Goal: Task Accomplishment & Management: Manage account settings

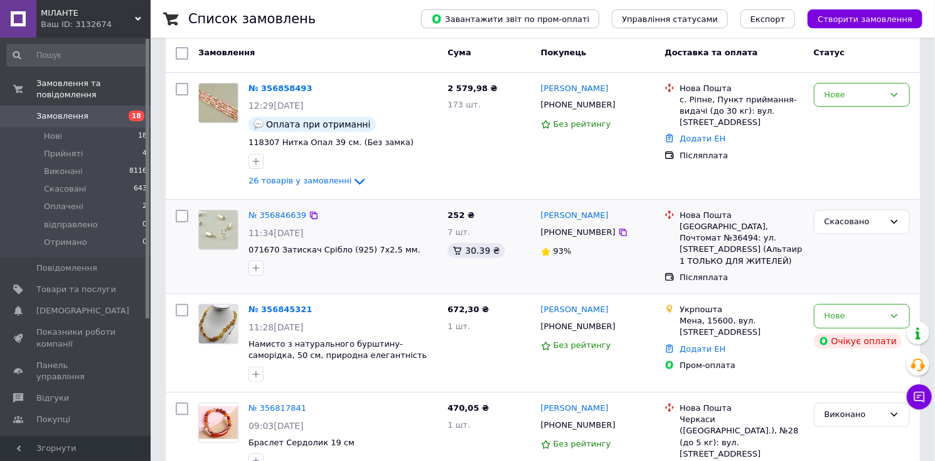
scroll to position [126, 0]
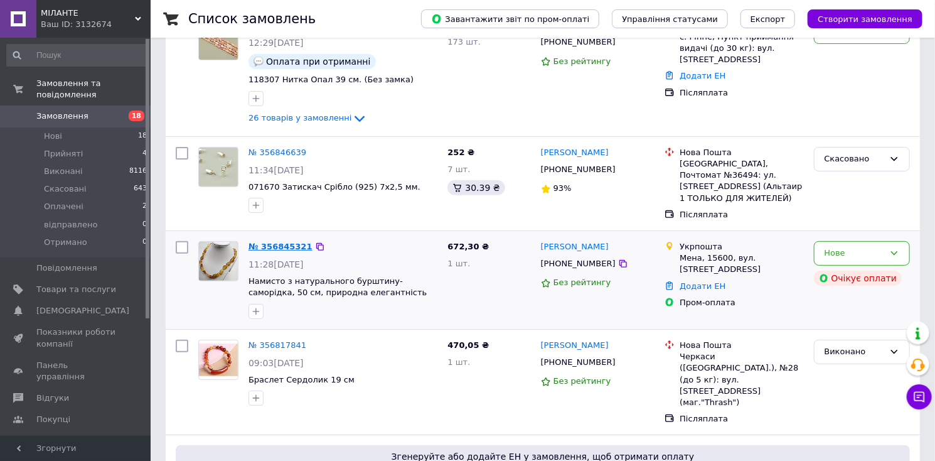
click at [284, 247] on link "№ 356845321" at bounding box center [281, 246] width 64 height 9
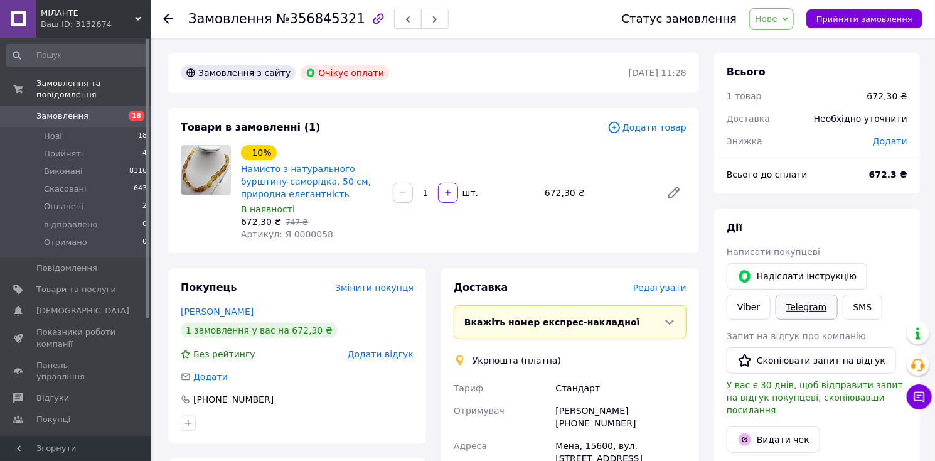
click at [776, 314] on link "Telegram" at bounding box center [807, 306] width 62 height 25
click at [166, 19] on use at bounding box center [168, 19] width 10 height 10
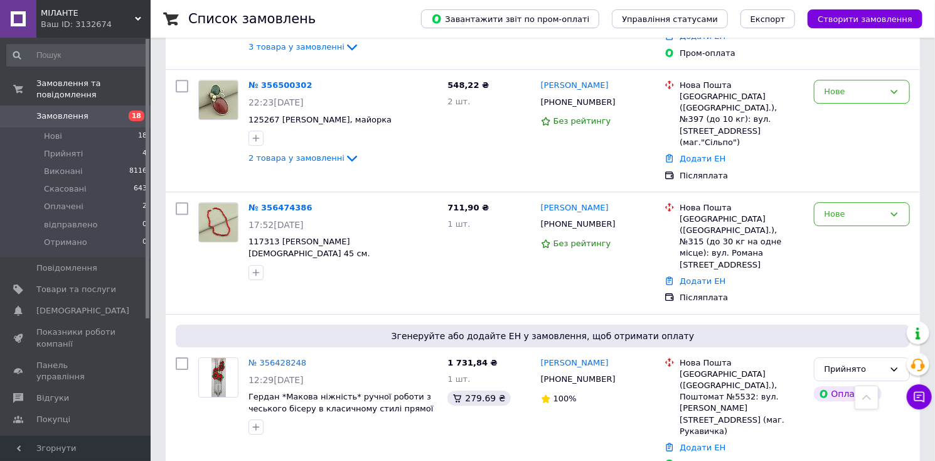
scroll to position [1845, 0]
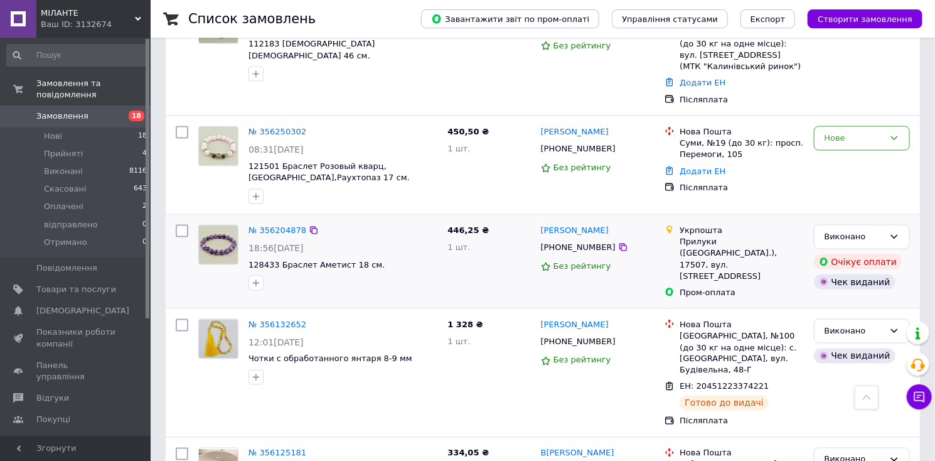
scroll to position [941, 0]
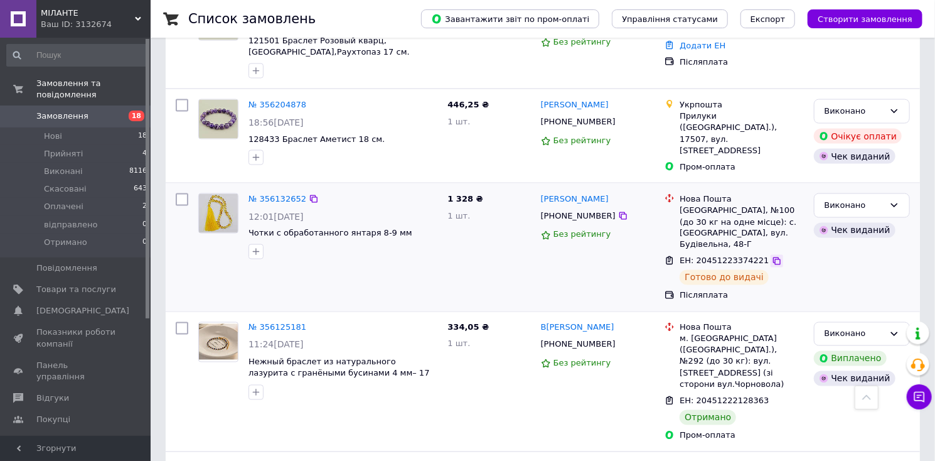
click at [773, 257] on icon at bounding box center [777, 261] width 8 height 8
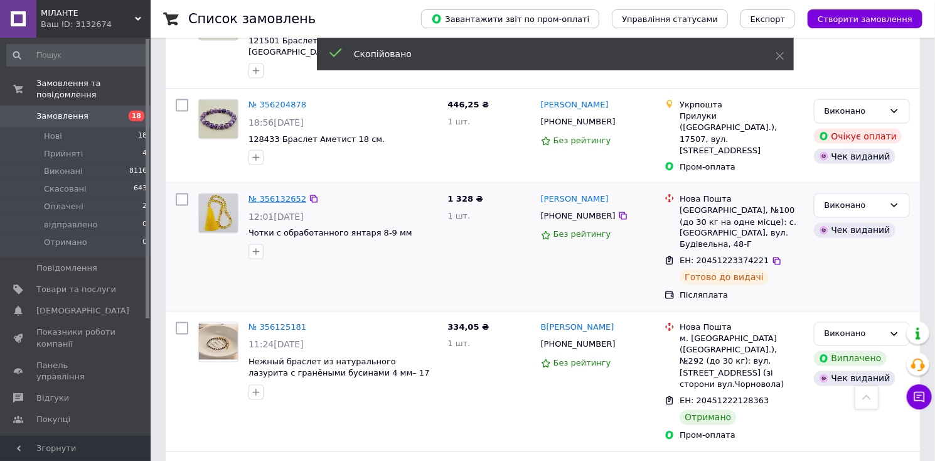
click at [271, 194] on link "№ 356132652" at bounding box center [278, 198] width 58 height 9
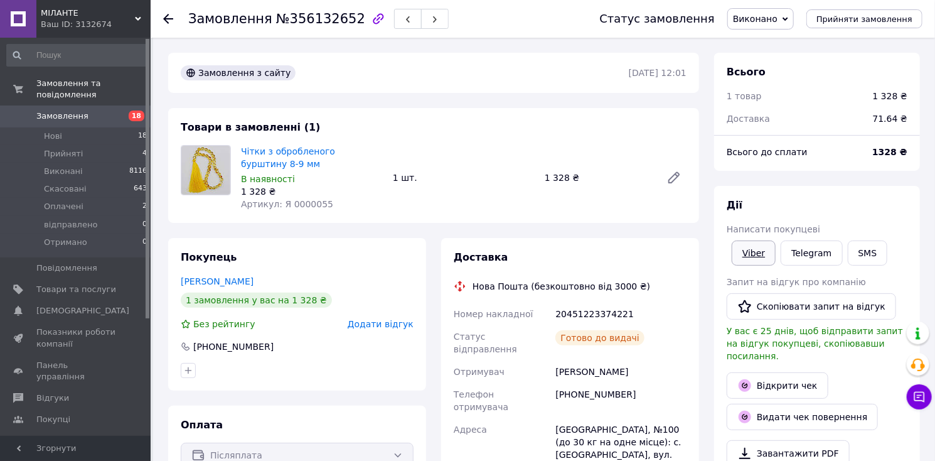
click at [749, 249] on link "Viber" at bounding box center [754, 252] width 44 height 25
click at [169, 18] on icon at bounding box center [168, 19] width 10 height 10
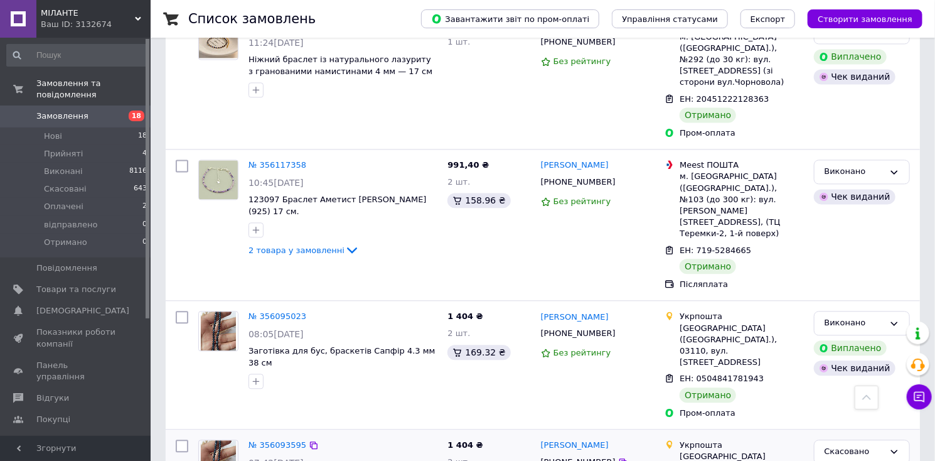
scroll to position [1381, 0]
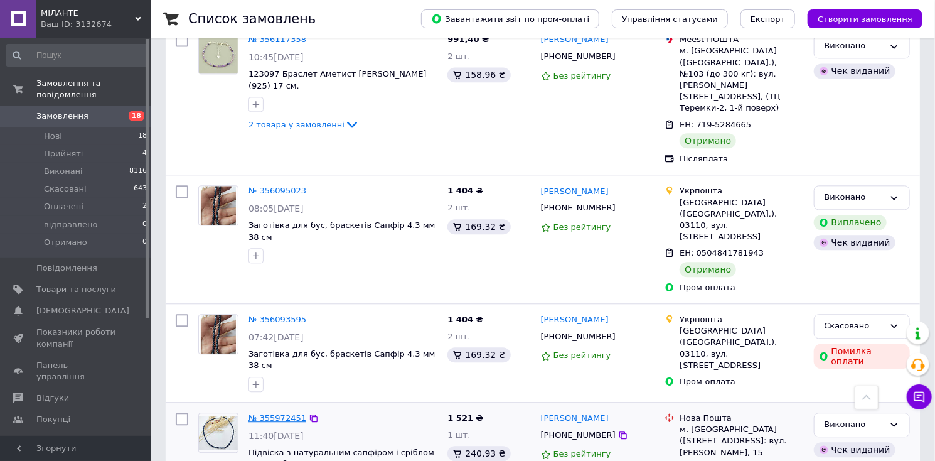
click at [287, 413] on link "№ 355972451" at bounding box center [278, 417] width 58 height 9
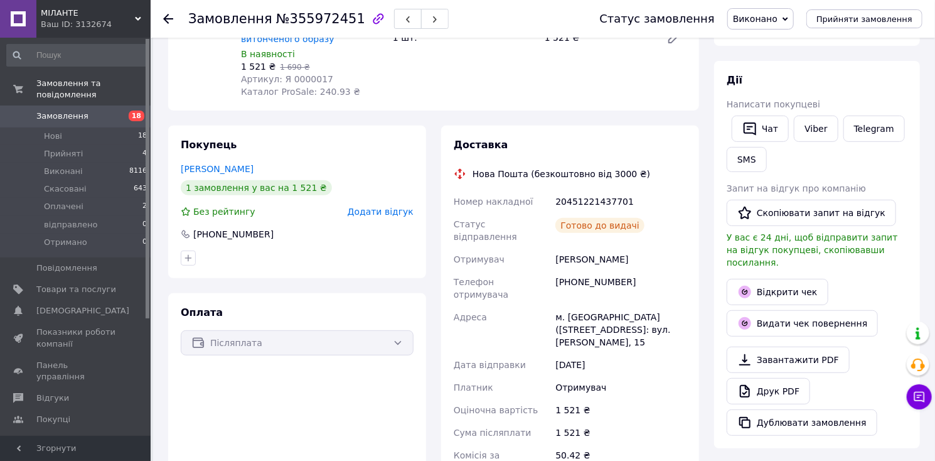
scroll to position [105, 0]
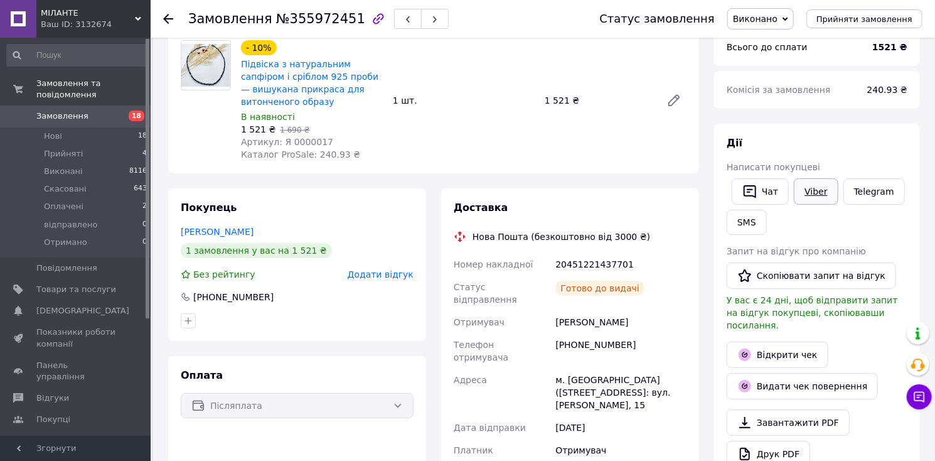
click at [814, 196] on link "Viber" at bounding box center [816, 191] width 44 height 26
click at [876, 190] on link "Telegram" at bounding box center [875, 191] width 62 height 26
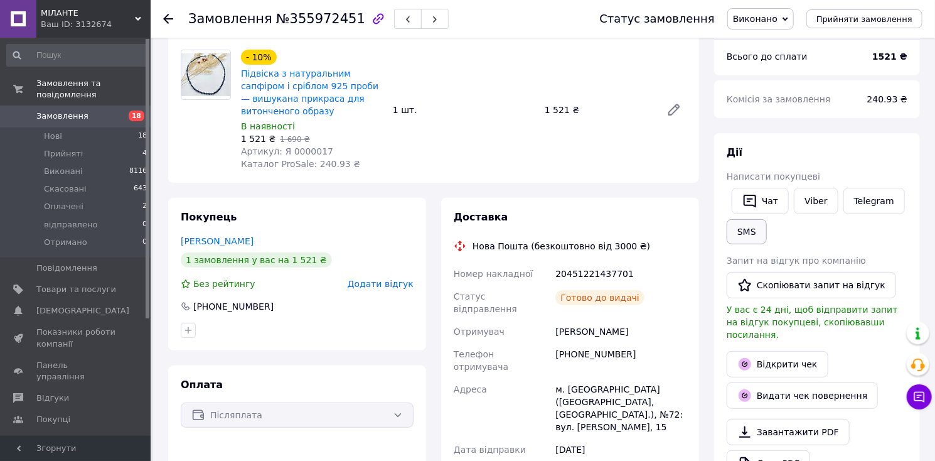
scroll to position [105, 0]
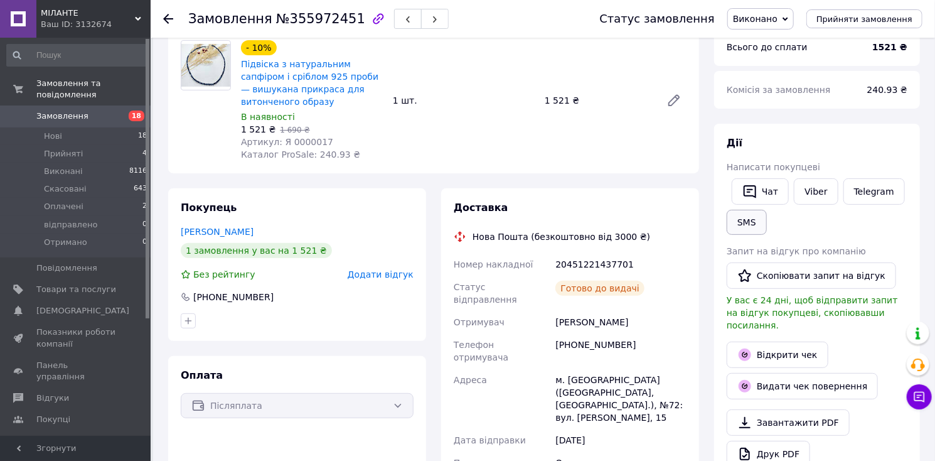
click at [750, 232] on button "SMS" at bounding box center [747, 222] width 40 height 25
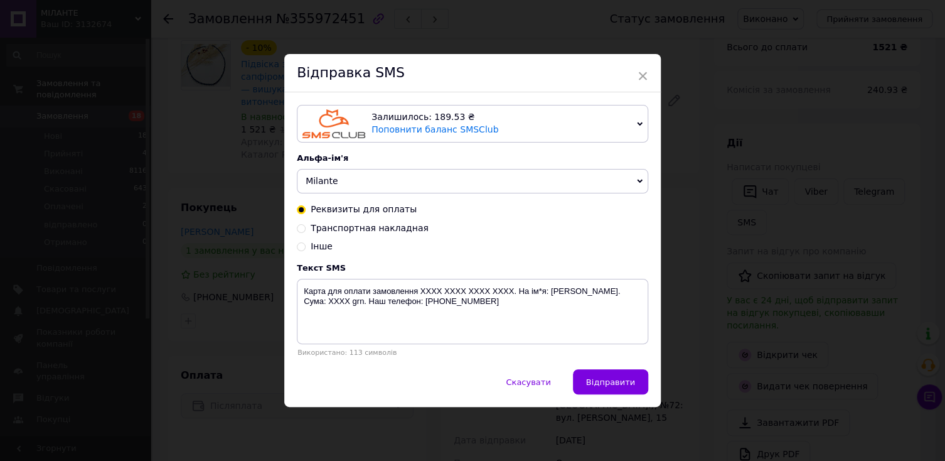
click at [297, 245] on input "Інше" at bounding box center [301, 245] width 9 height 9
radio input "true"
radio input "false"
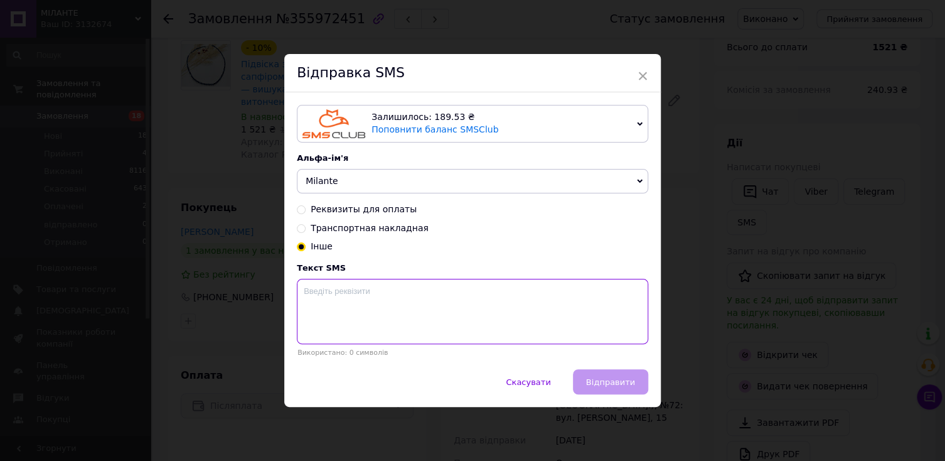
click at [309, 292] on textarea at bounding box center [472, 311] width 351 height 65
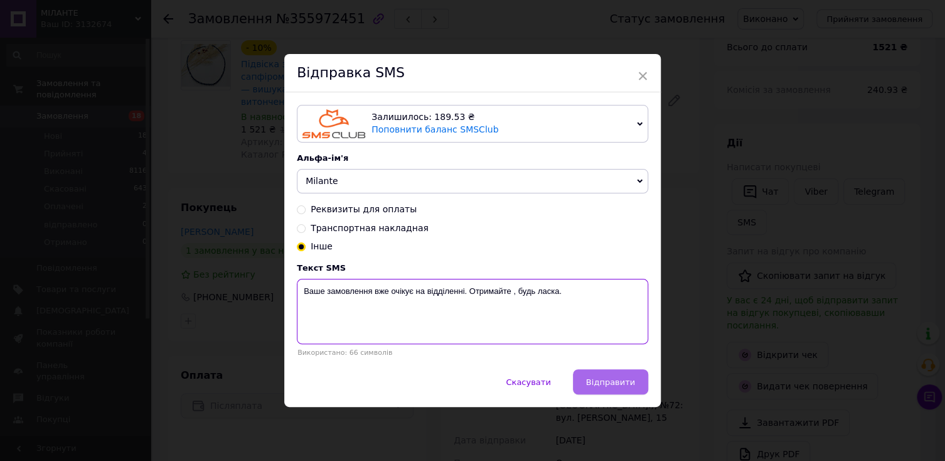
type textarea "Ваше замовлення вже очікує на відділенні. Отримайте , будь ласка."
click at [614, 383] on span "Відправити" at bounding box center [610, 381] width 49 height 9
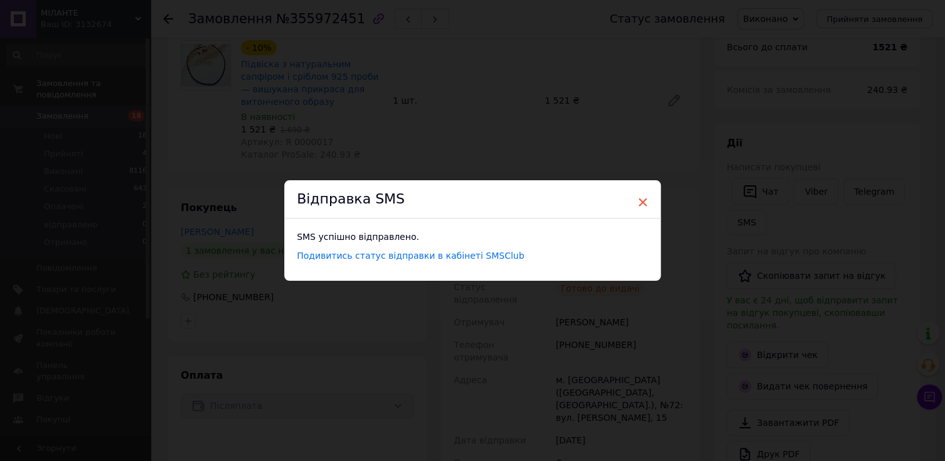
click at [640, 198] on span "×" at bounding box center [642, 201] width 11 height 21
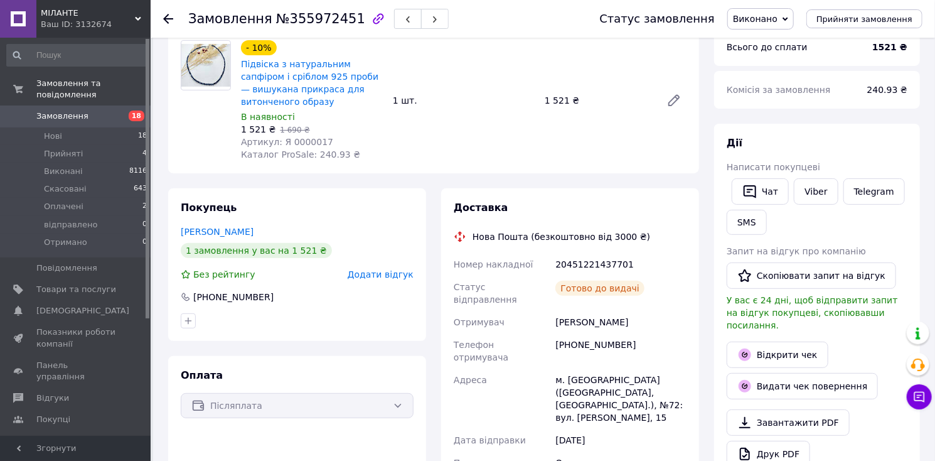
click at [171, 21] on icon at bounding box center [168, 19] width 10 height 10
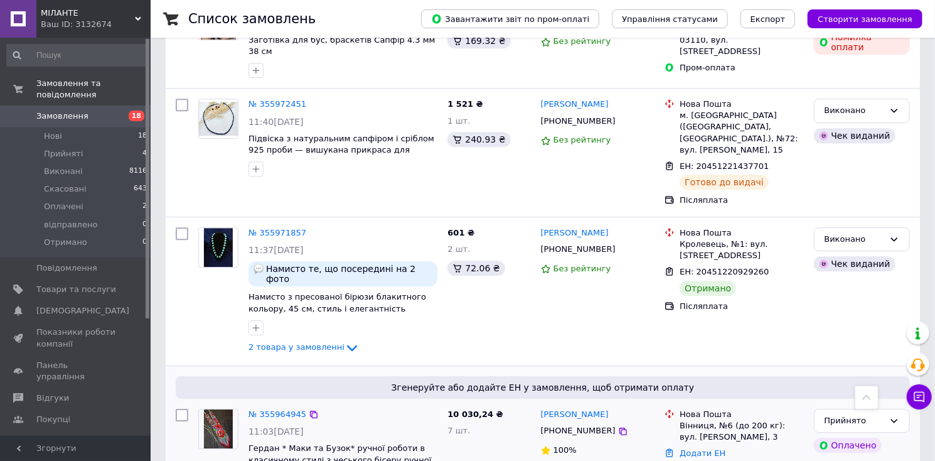
scroll to position [1757, 0]
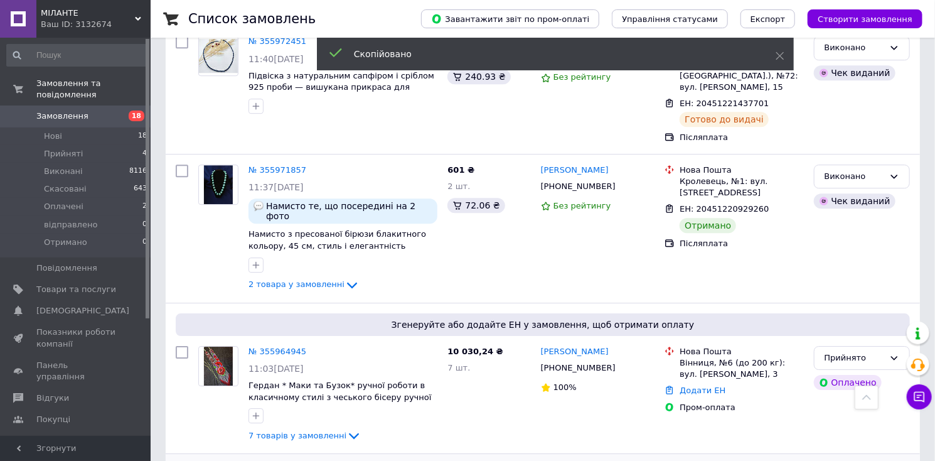
click at [277, 460] on link "№ 355928988" at bounding box center [278, 468] width 58 height 9
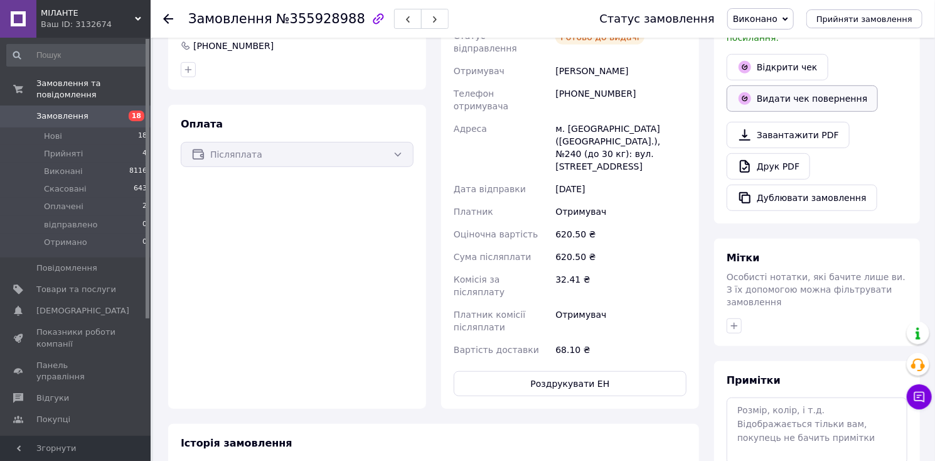
scroll to position [4, 0]
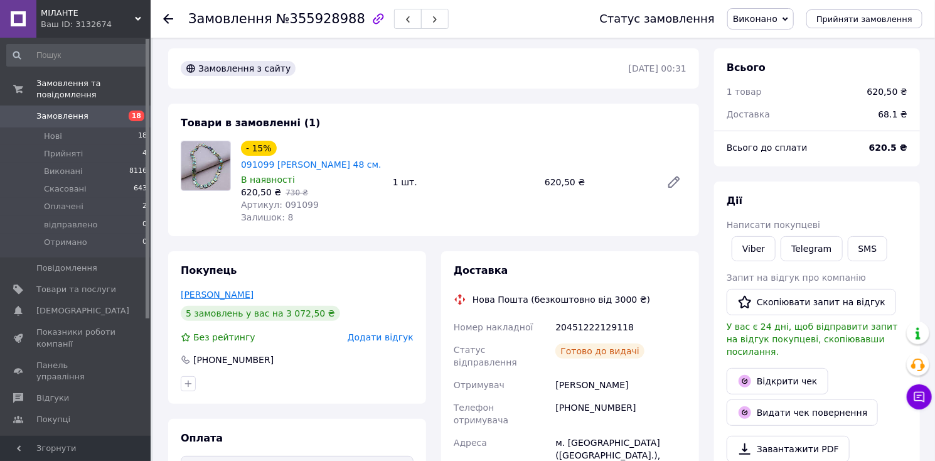
click at [208, 296] on link "[PERSON_NAME]" at bounding box center [217, 294] width 73 height 10
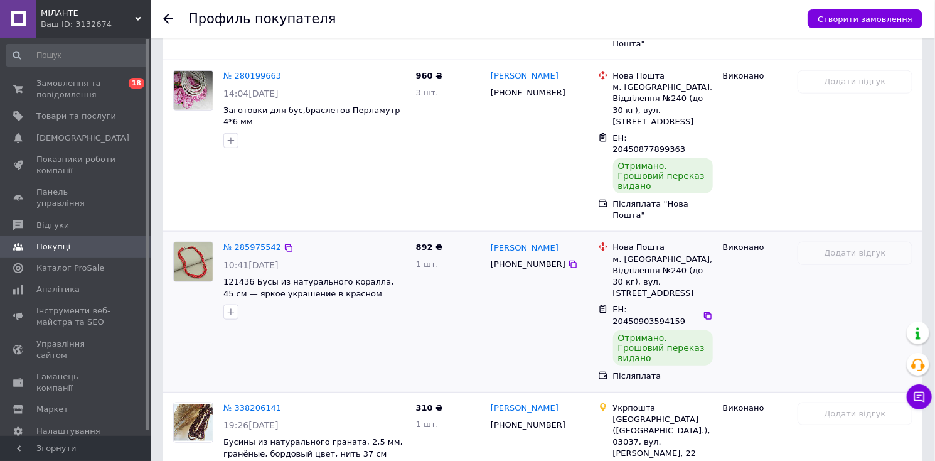
scroll to position [565, 0]
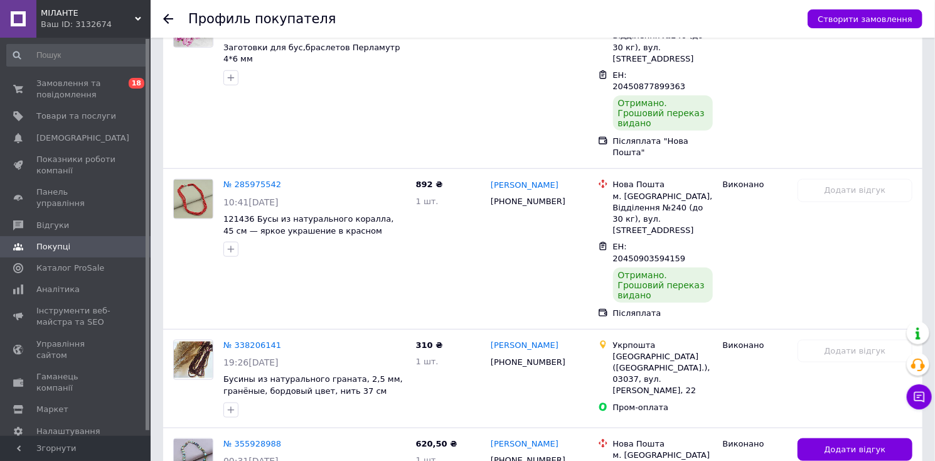
click at [164, 19] on use at bounding box center [168, 19] width 10 height 10
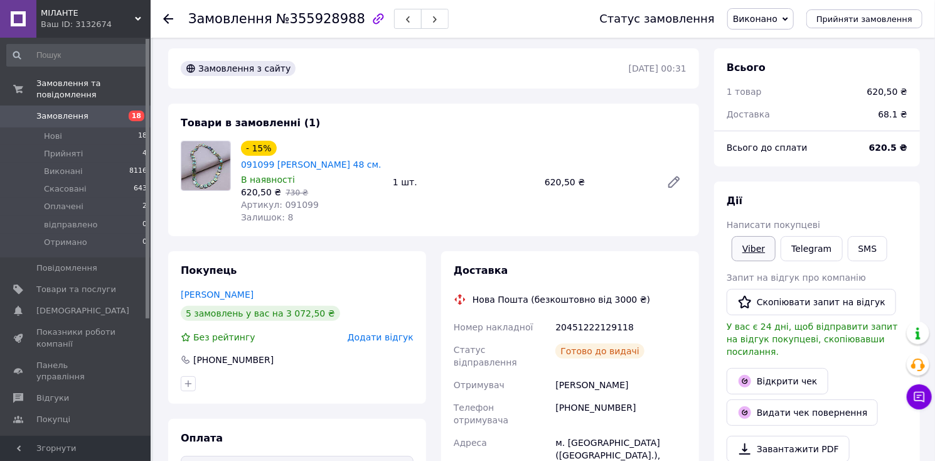
click at [758, 248] on link "Viber" at bounding box center [754, 248] width 44 height 25
click at [175, 20] on div at bounding box center [175, 19] width 25 height 38
click at [168, 18] on icon at bounding box center [168, 19] width 10 height 10
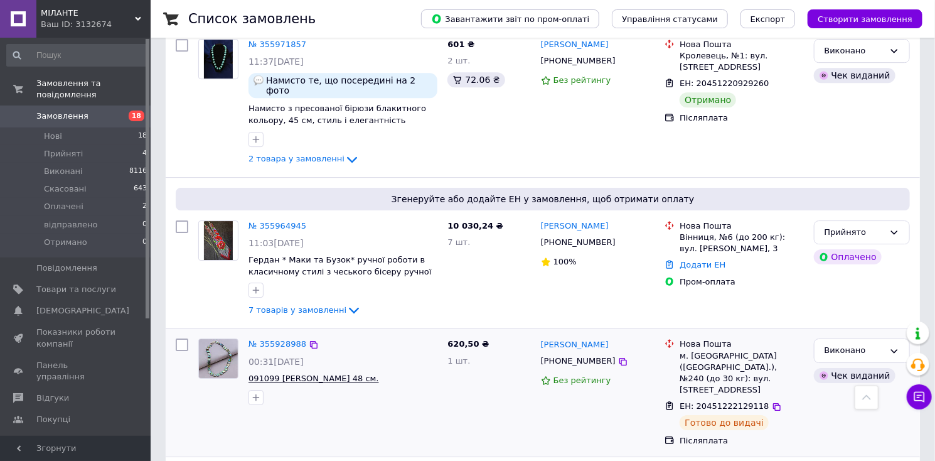
scroll to position [1946, 0]
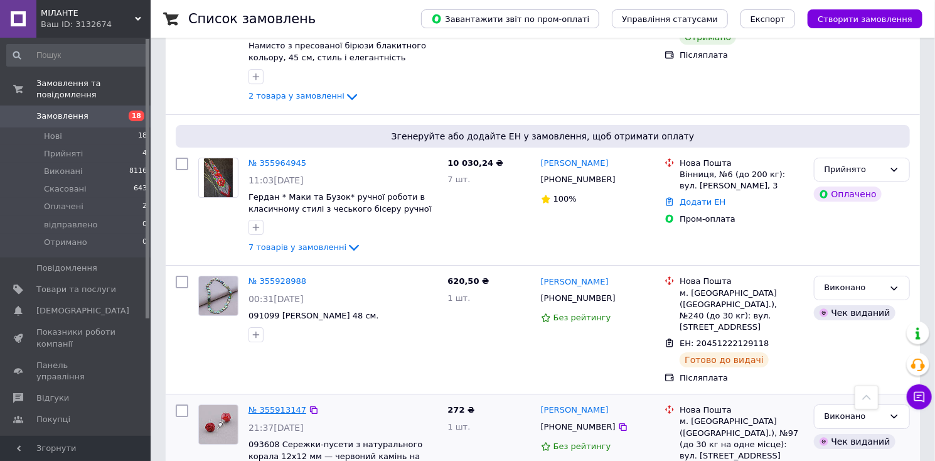
click at [261, 405] on link "№ 355913147" at bounding box center [278, 409] width 58 height 9
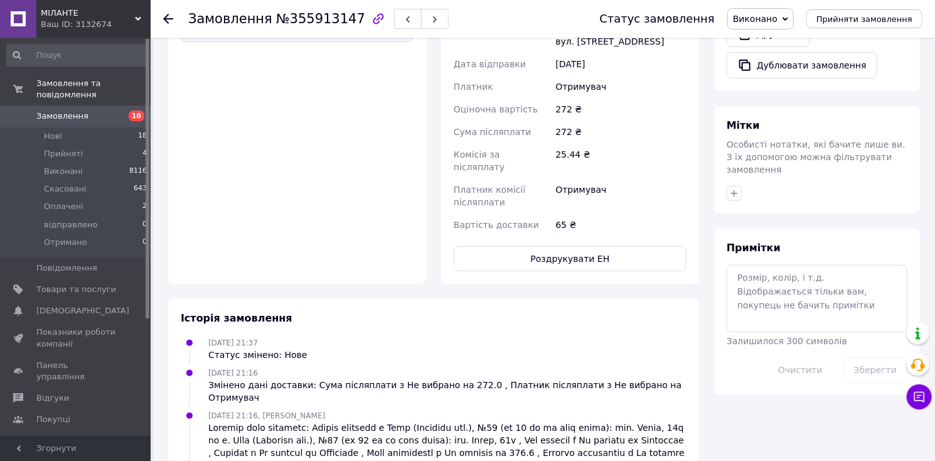
scroll to position [200, 0]
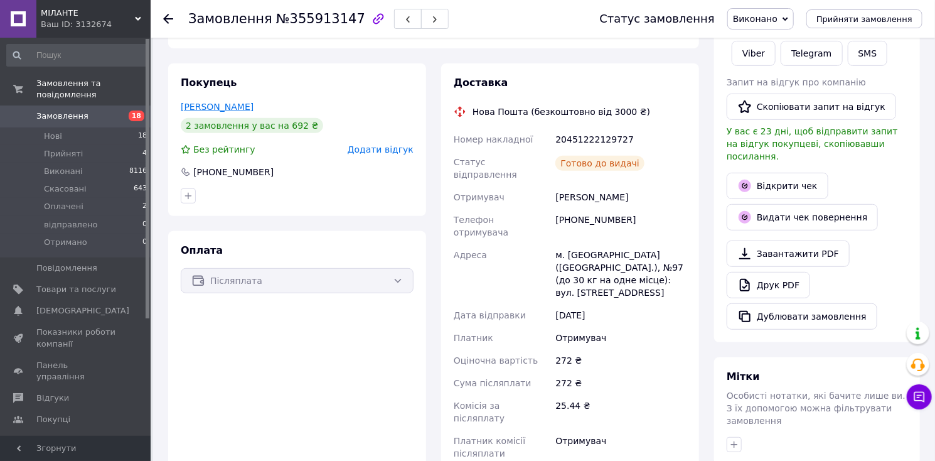
click at [191, 102] on link "[PERSON_NAME]" at bounding box center [217, 107] width 73 height 10
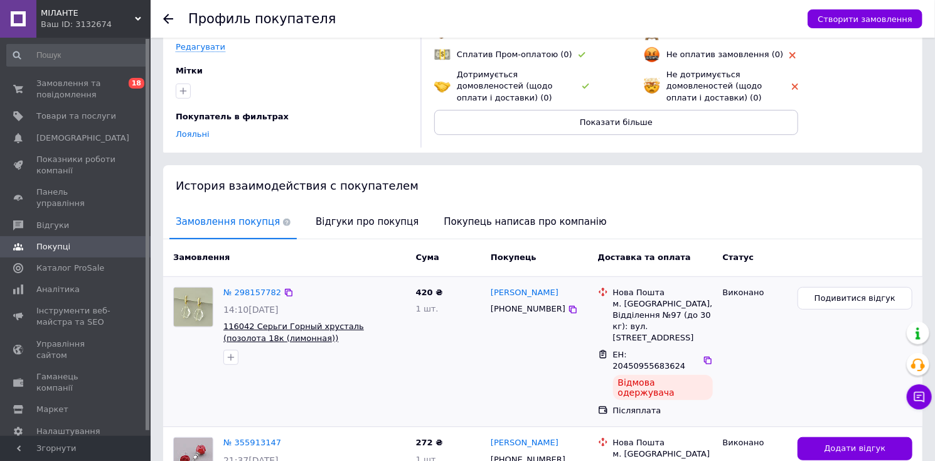
scroll to position [213, 0]
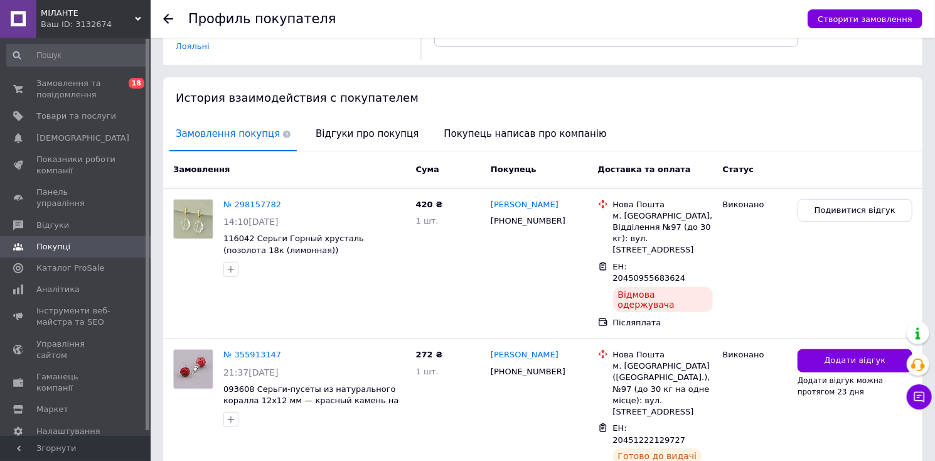
click at [168, 15] on use at bounding box center [168, 19] width 10 height 10
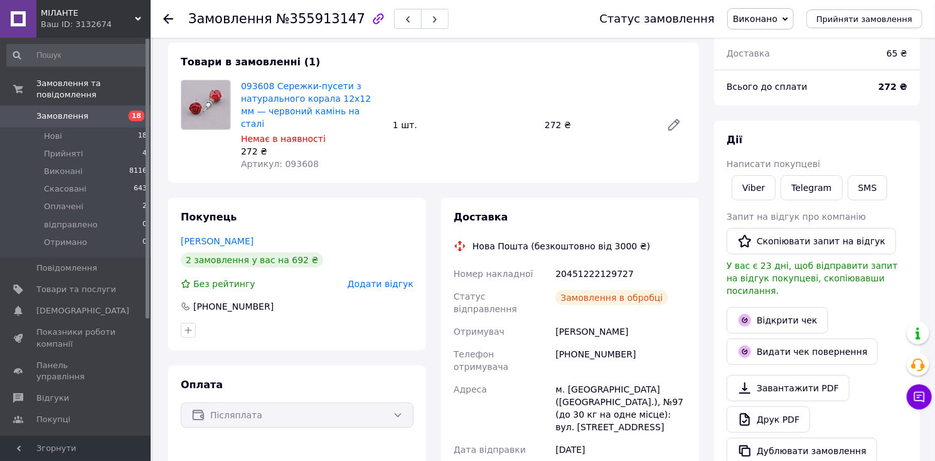
scroll to position [113, 0]
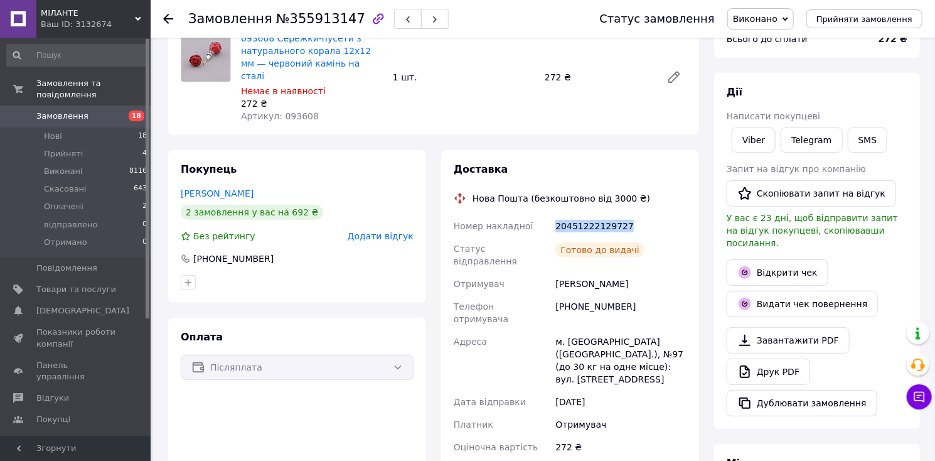
drag, startPoint x: 557, startPoint y: 212, endPoint x: 628, endPoint y: 212, distance: 71.5
click at [628, 215] on div "20451222129727" at bounding box center [621, 226] width 136 height 23
copy div "20451222129727"
click at [747, 139] on link "Viber" at bounding box center [754, 139] width 44 height 25
click at [164, 16] on icon at bounding box center [168, 19] width 10 height 10
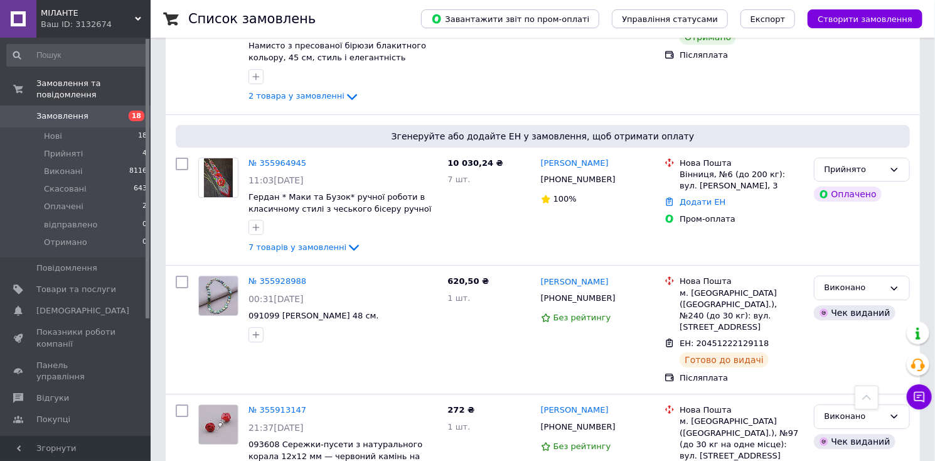
scroll to position [2071, 0]
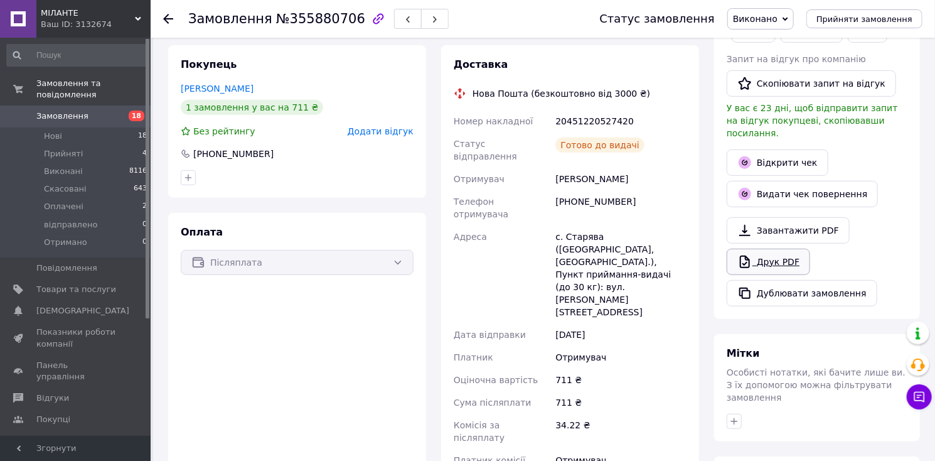
scroll to position [160, 0]
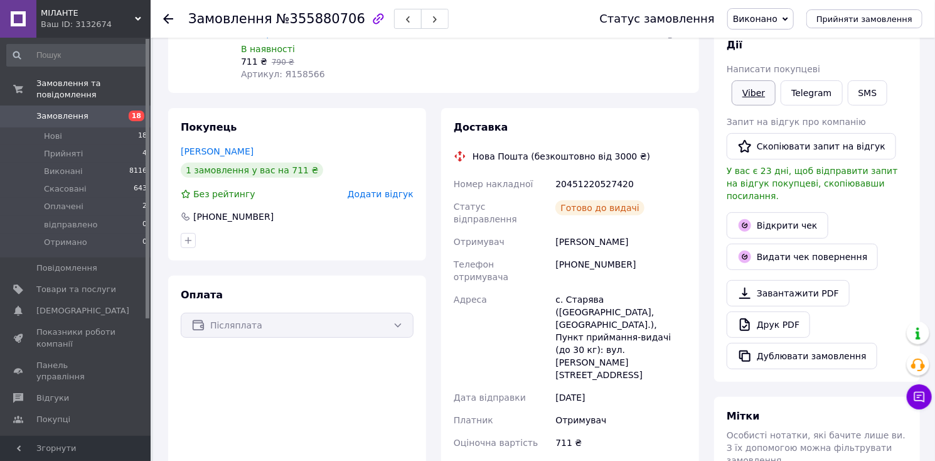
click at [753, 93] on link "Viber" at bounding box center [754, 92] width 44 height 25
click at [798, 88] on link "Telegram" at bounding box center [812, 92] width 62 height 25
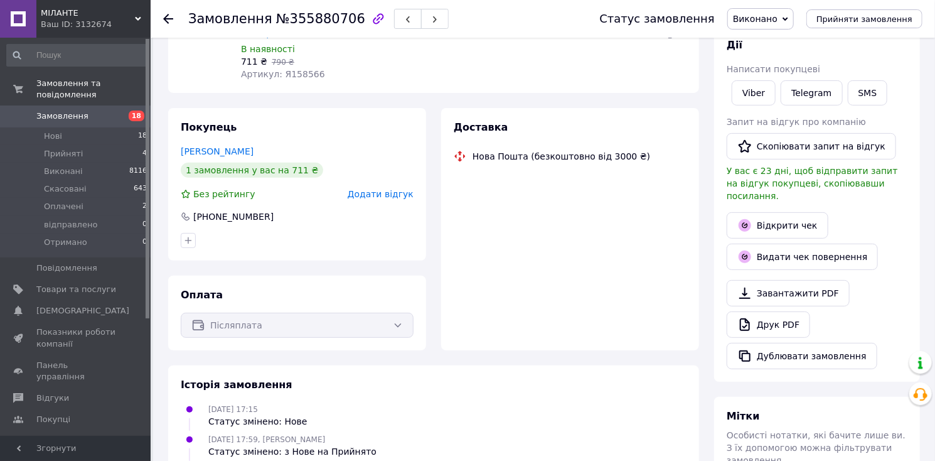
scroll to position [160, 0]
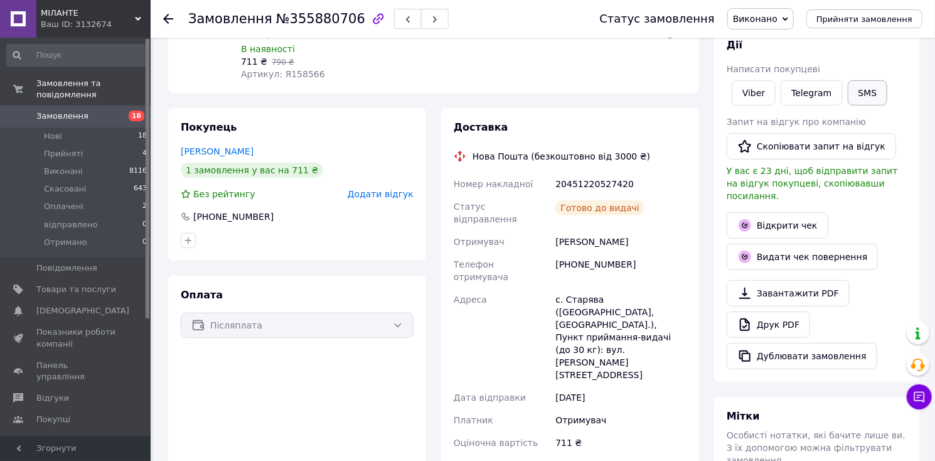
click at [859, 94] on button "SMS" at bounding box center [868, 92] width 40 height 25
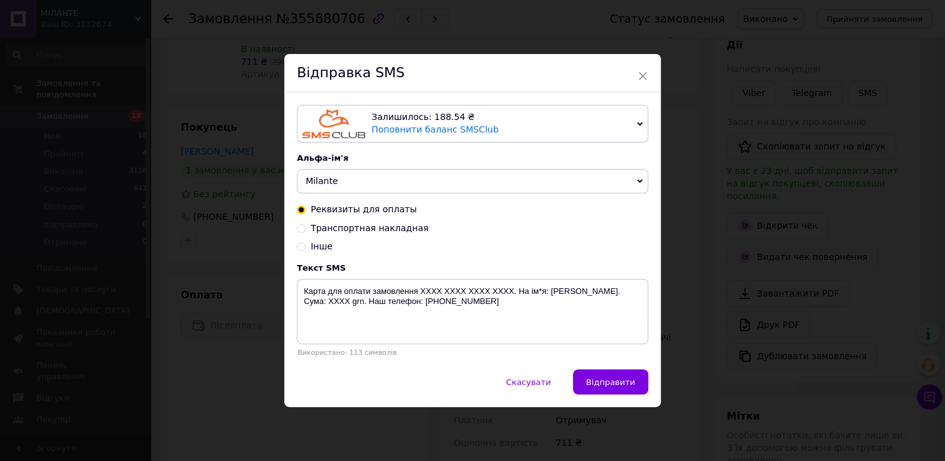
click at [297, 242] on input "Інше" at bounding box center [301, 245] width 9 height 9
radio input "true"
radio input "false"
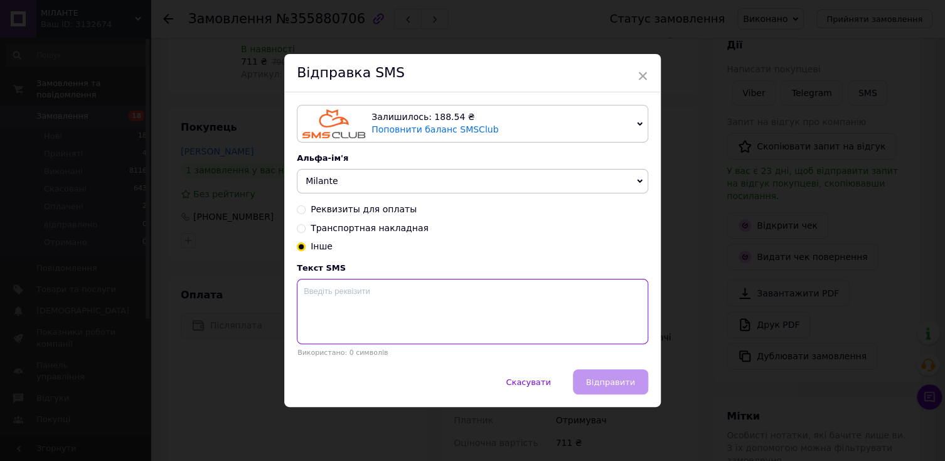
click at [313, 301] on textarea at bounding box center [472, 311] width 351 height 65
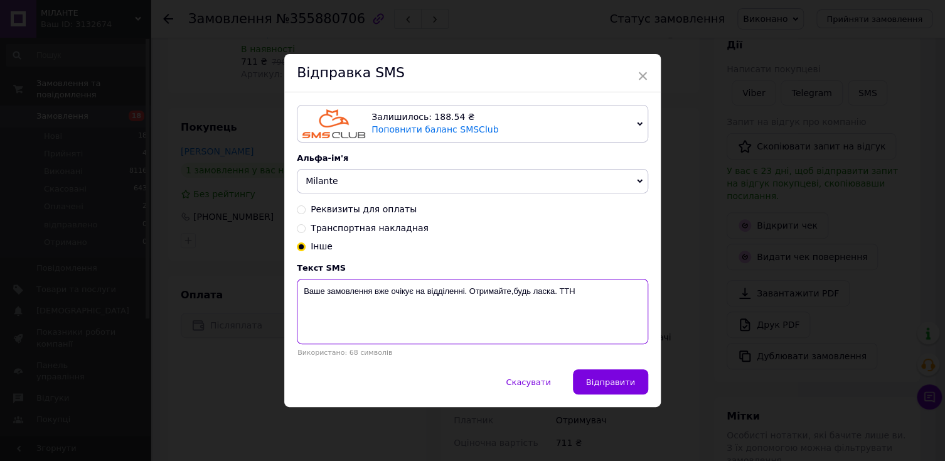
click at [577, 294] on textarea "Ваше замовлення вже очікує на відділенні. Отримайте,будь ласка. ТТН" at bounding box center [472, 311] width 351 height 65
paste textarea "20451220527420"
type textarea "Ваше замовлення вже очікує на відділенні. Отримайте,будь ласка. ТТН 20451220527…"
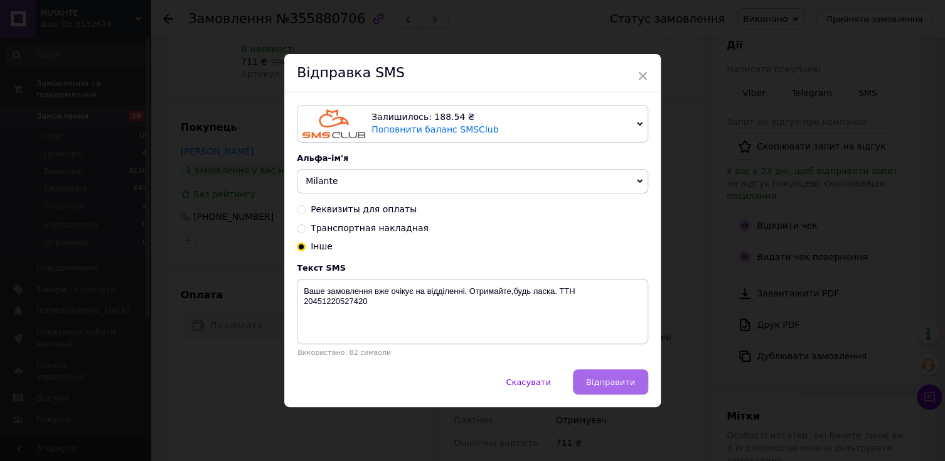
click at [592, 384] on span "Відправити" at bounding box center [610, 381] width 49 height 9
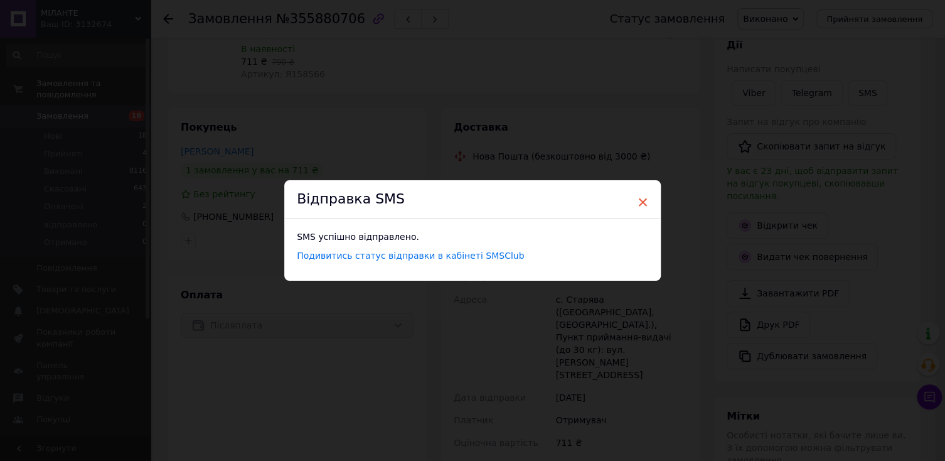
click at [642, 198] on span "×" at bounding box center [642, 201] width 11 height 21
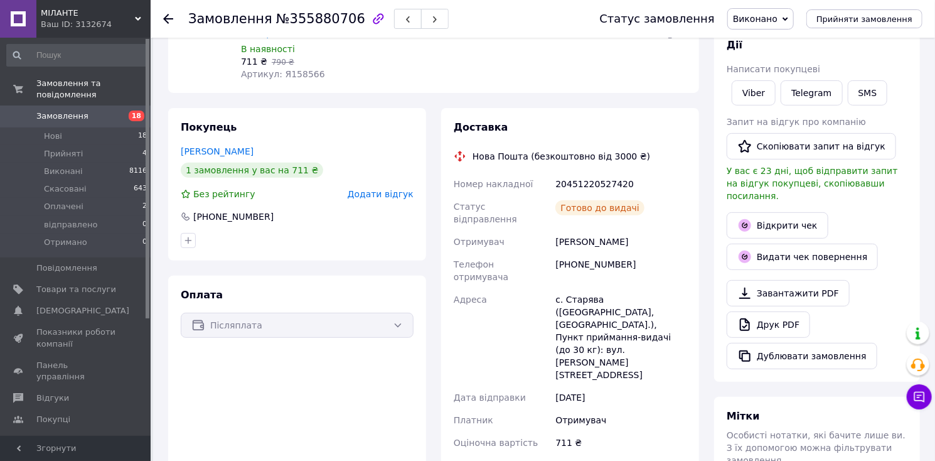
click at [169, 18] on use at bounding box center [168, 19] width 10 height 10
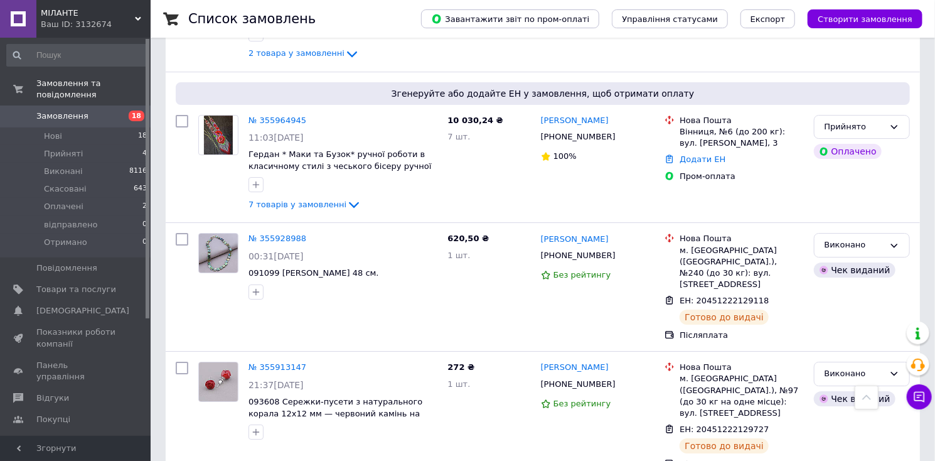
scroll to position [2114, 0]
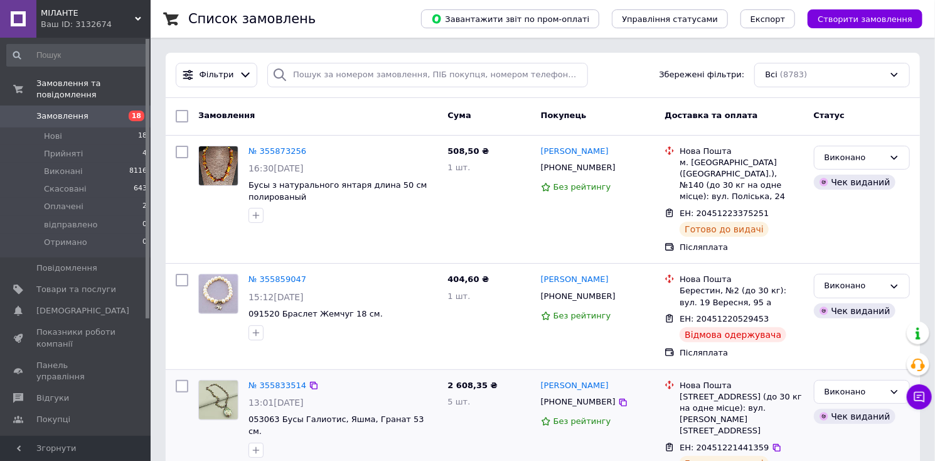
scroll to position [63, 0]
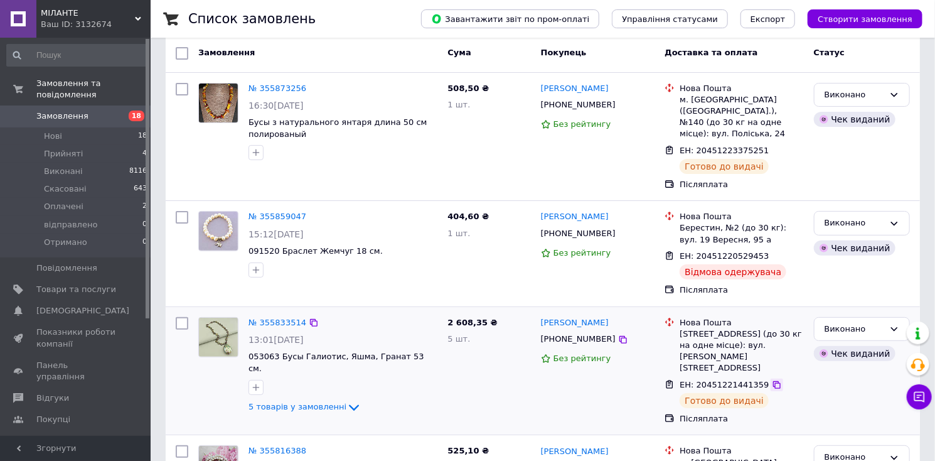
click at [773, 381] on icon at bounding box center [777, 385] width 8 height 8
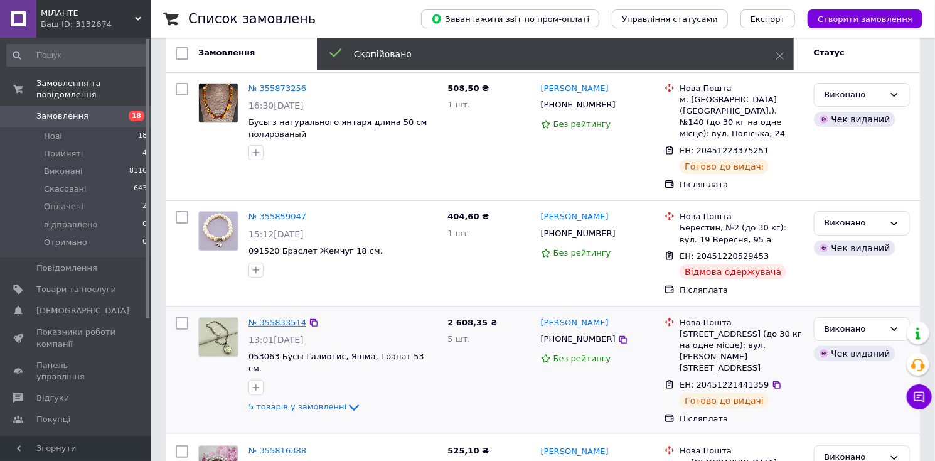
click at [269, 318] on link "№ 355833514" at bounding box center [278, 322] width 58 height 9
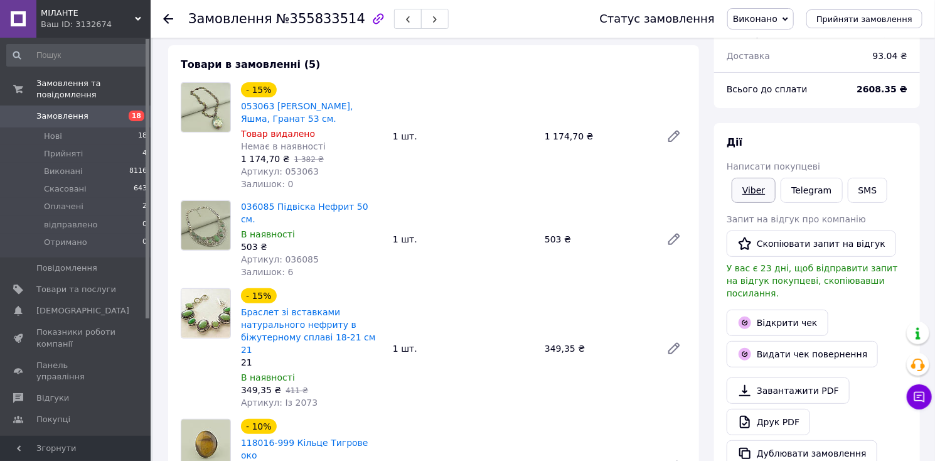
click at [756, 189] on link "Viber" at bounding box center [754, 190] width 44 height 25
click at [169, 14] on icon at bounding box center [168, 19] width 10 height 10
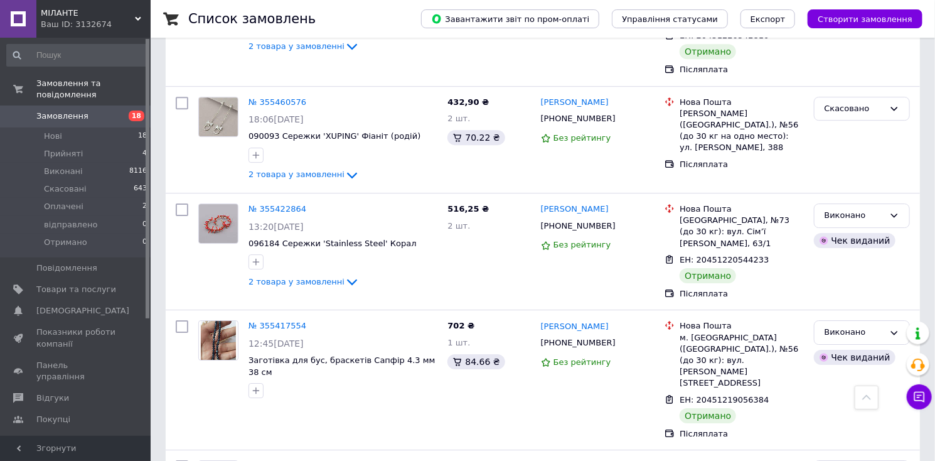
scroll to position [1946, 0]
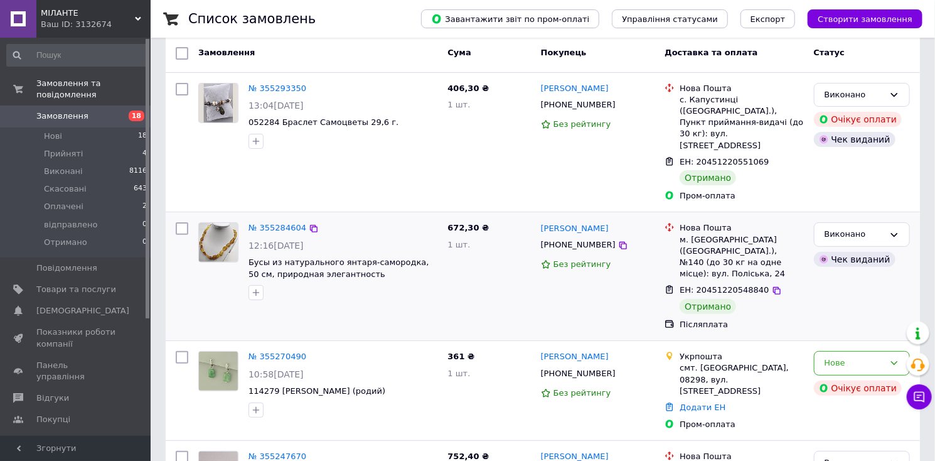
scroll to position [126, 0]
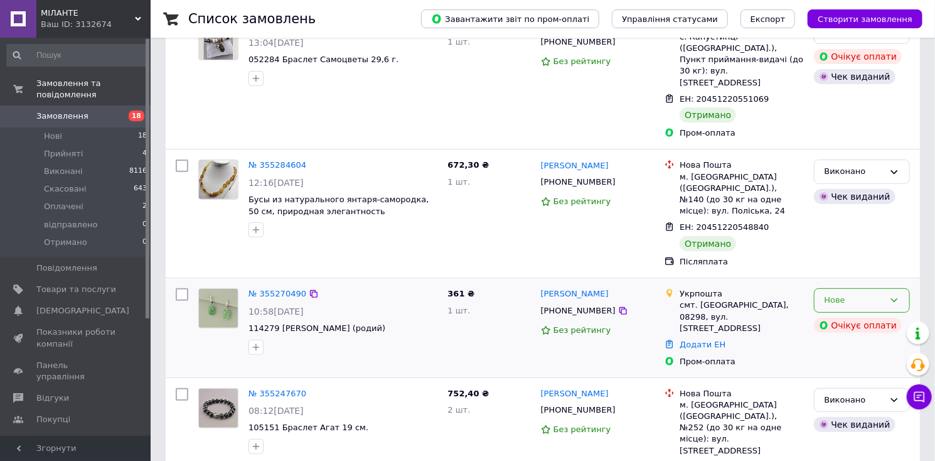
click at [896, 295] on icon at bounding box center [894, 300] width 10 height 10
click at [844, 338] on li "Виконано" at bounding box center [862, 349] width 95 height 23
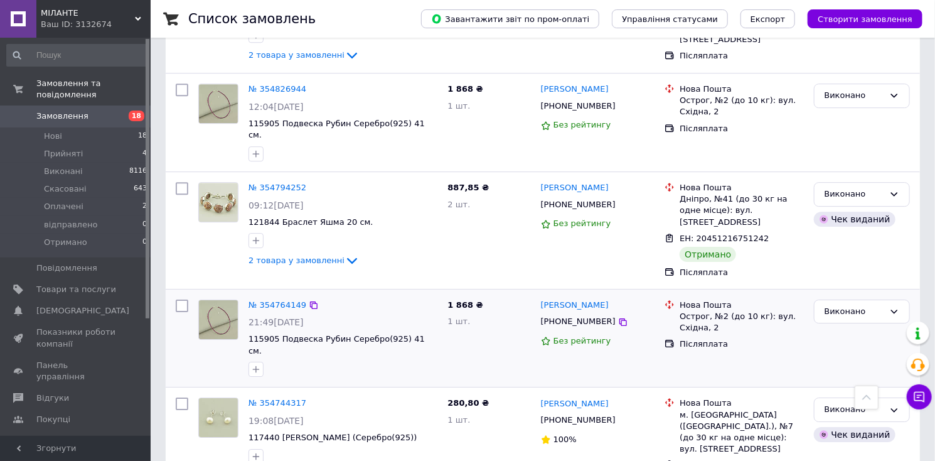
scroll to position [1917, 0]
